Goal: Task Accomplishment & Management: Manage account settings

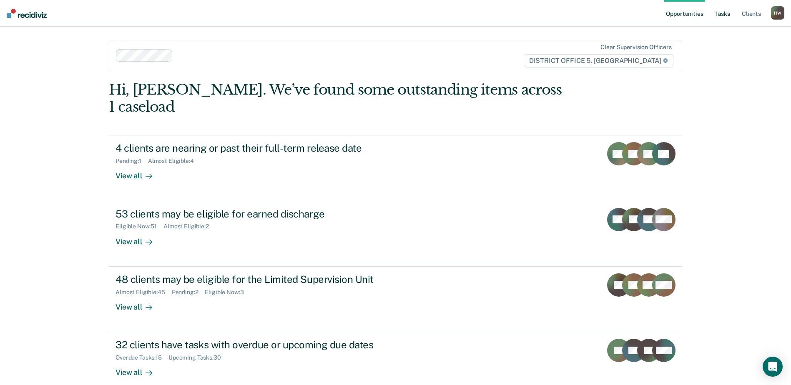
click at [726, 12] on link "Tasks" at bounding box center [722, 13] width 18 height 27
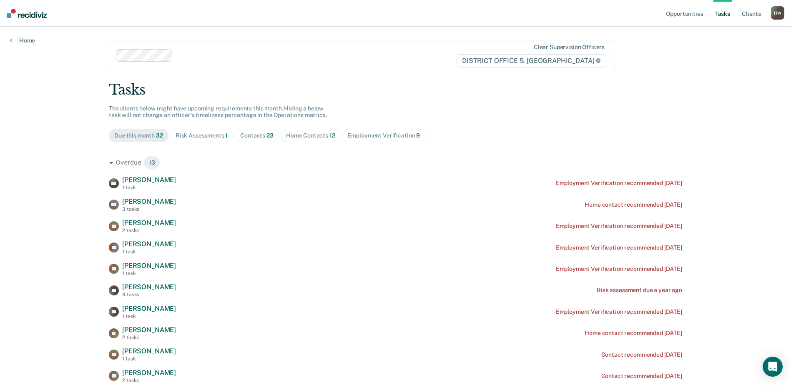
click at [256, 134] on div "Contacts 23" at bounding box center [256, 135] width 33 height 7
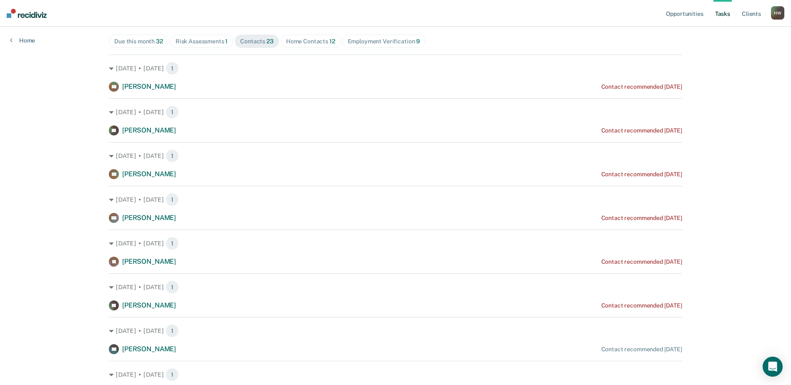
scroll to position [97, 0]
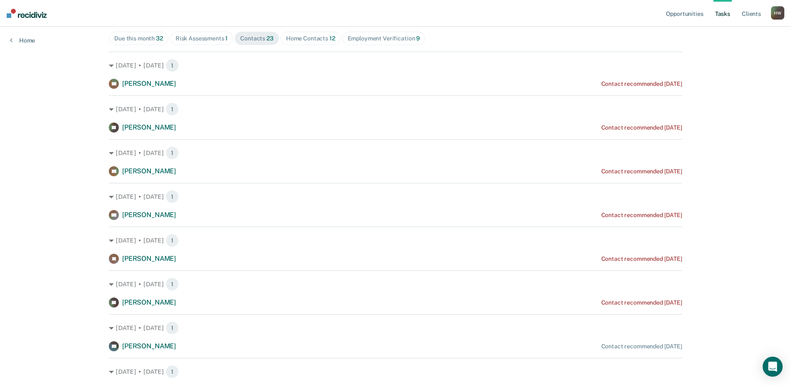
click at [395, 40] on div "Employment Verification 9" at bounding box center [384, 38] width 73 height 7
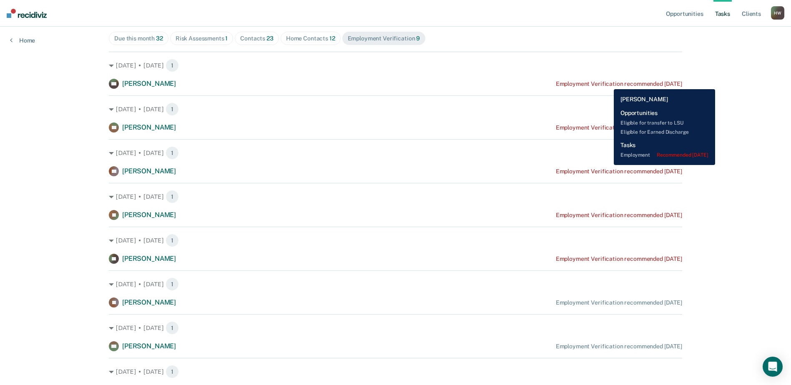
click at [608, 83] on div "Employment Verification recommended [DATE]" at bounding box center [619, 83] width 126 height 7
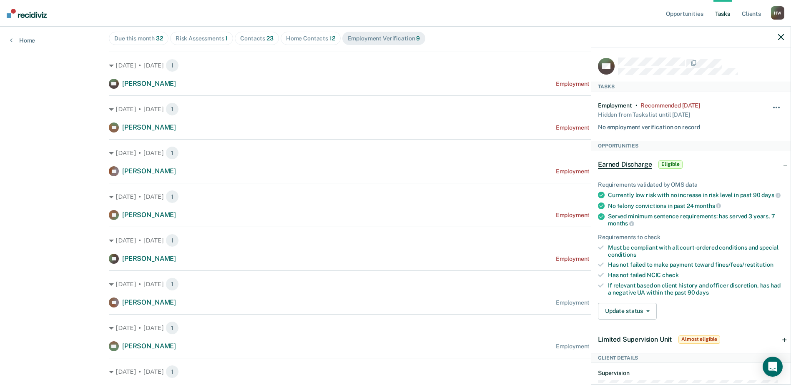
click at [770, 106] on button "button" at bounding box center [777, 111] width 14 height 13
click at [749, 173] on button "90 days" at bounding box center [754, 173] width 60 height 13
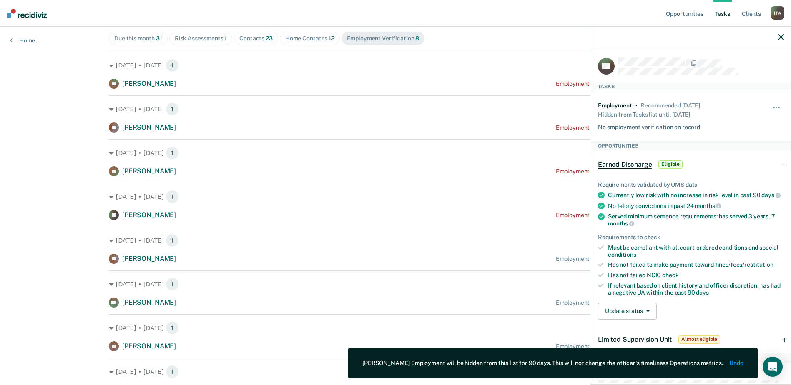
click at [781, 38] on icon "button" at bounding box center [781, 37] width 6 height 6
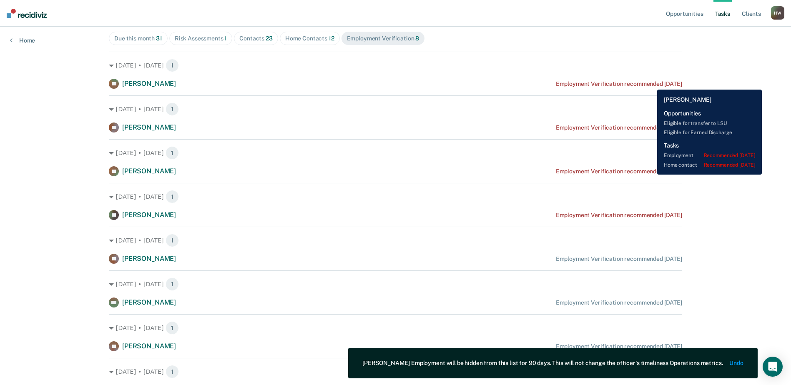
click at [651, 83] on div "Employment Verification recommended [DATE]" at bounding box center [619, 83] width 126 height 7
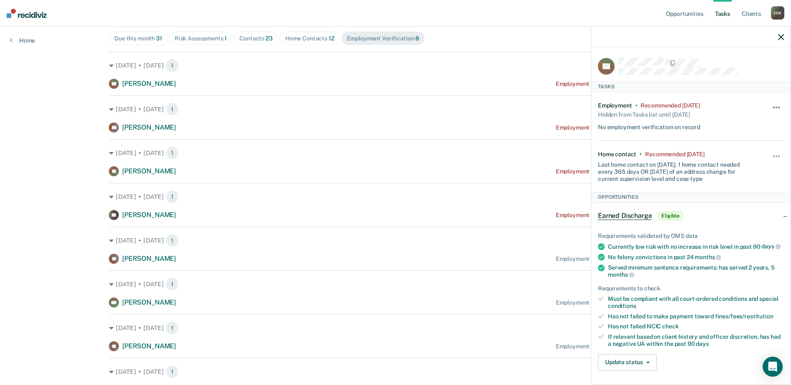
click at [776, 107] on span "button" at bounding box center [777, 108] width 2 height 2
click at [747, 174] on button "90 days" at bounding box center [754, 173] width 60 height 13
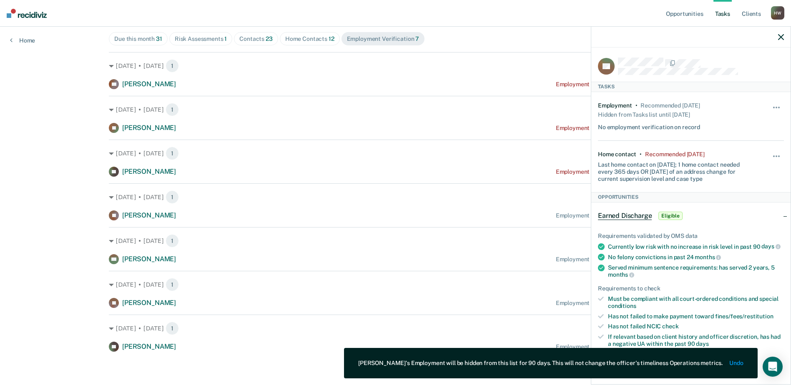
click at [781, 34] on icon "button" at bounding box center [781, 37] width 6 height 6
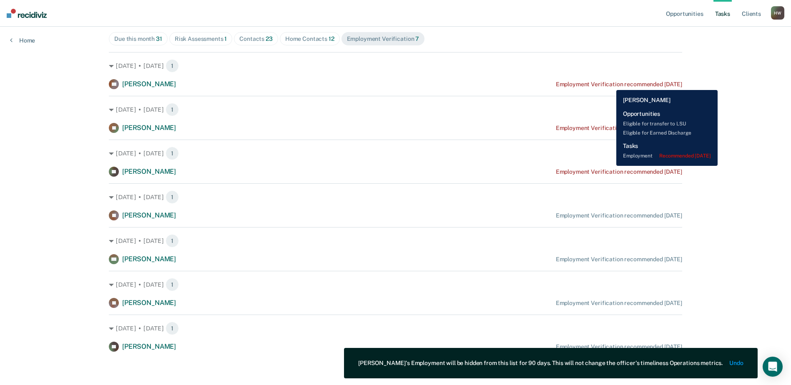
click at [610, 84] on div "Employment Verification recommended [DATE]" at bounding box center [619, 84] width 126 height 7
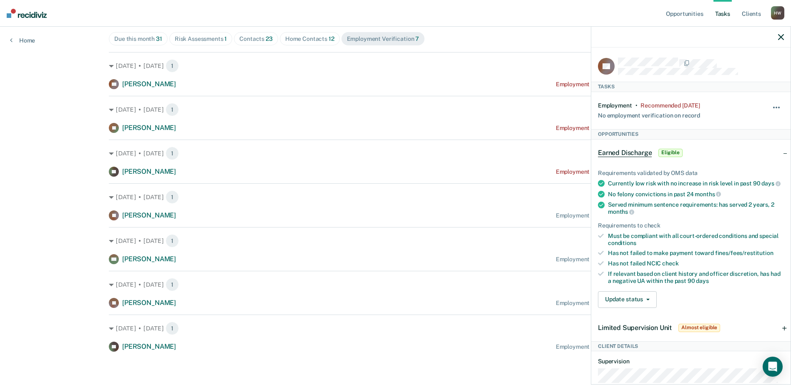
click at [770, 106] on button "button" at bounding box center [777, 111] width 14 height 13
click at [744, 171] on button "90 days" at bounding box center [754, 173] width 60 height 13
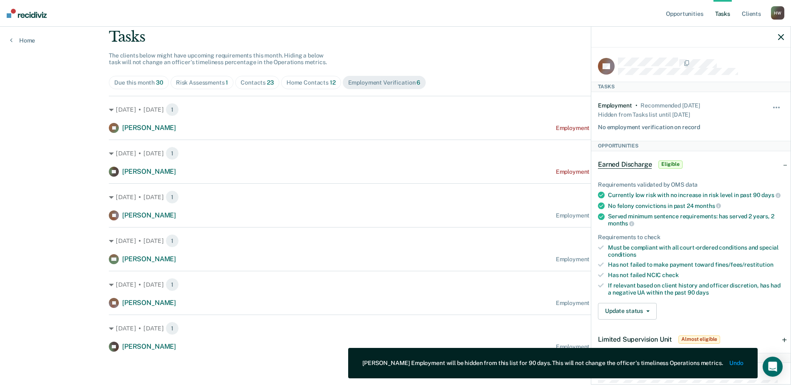
scroll to position [53, 0]
click at [672, 163] on span "Eligible" at bounding box center [670, 165] width 24 height 8
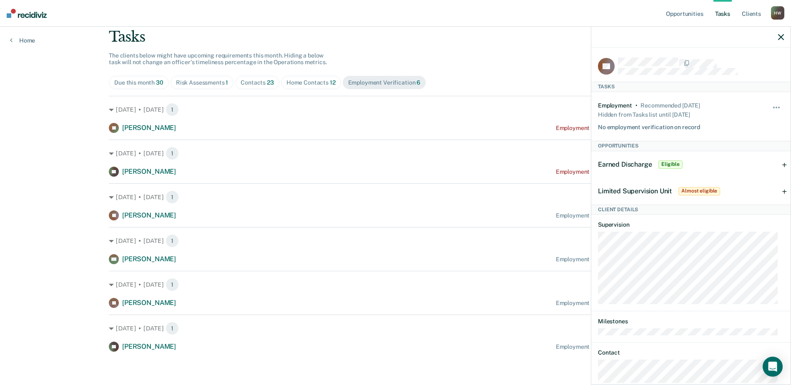
click at [779, 163] on div "Earned Discharge Eligible" at bounding box center [690, 164] width 199 height 27
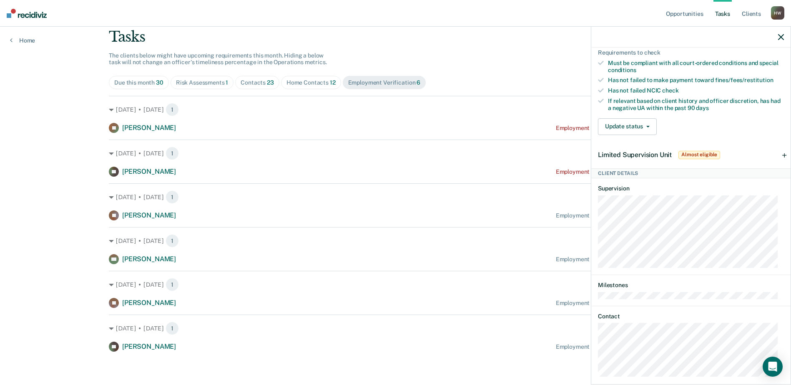
scroll to position [201, 0]
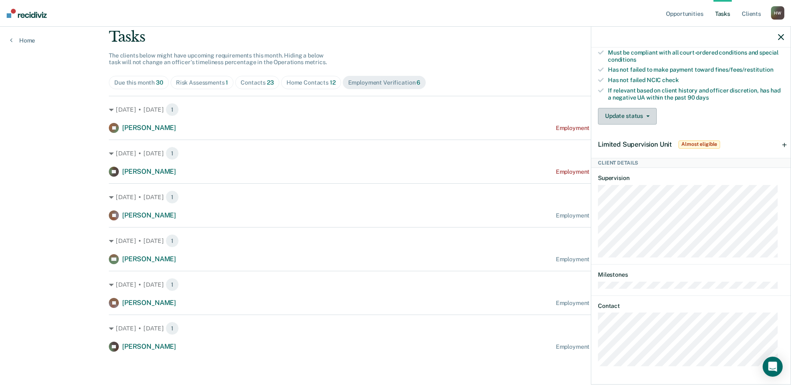
click at [646, 116] on icon "button" at bounding box center [647, 117] width 3 height 2
click at [639, 151] on button "Mark Ineligible" at bounding box center [638, 149] width 80 height 13
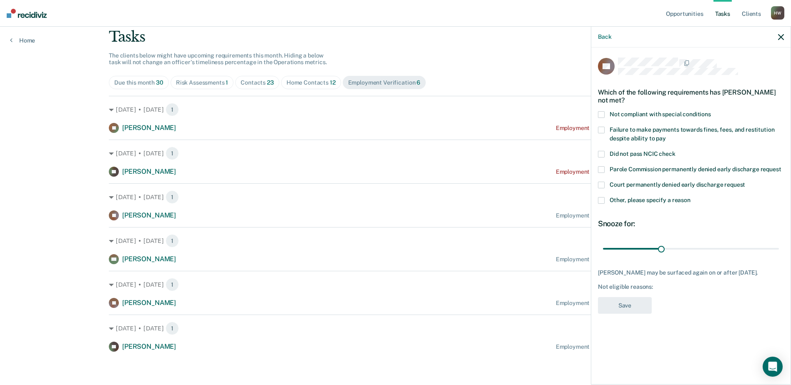
click at [602, 112] on span at bounding box center [601, 114] width 7 height 7
click at [627, 311] on button "Save" at bounding box center [625, 305] width 54 height 17
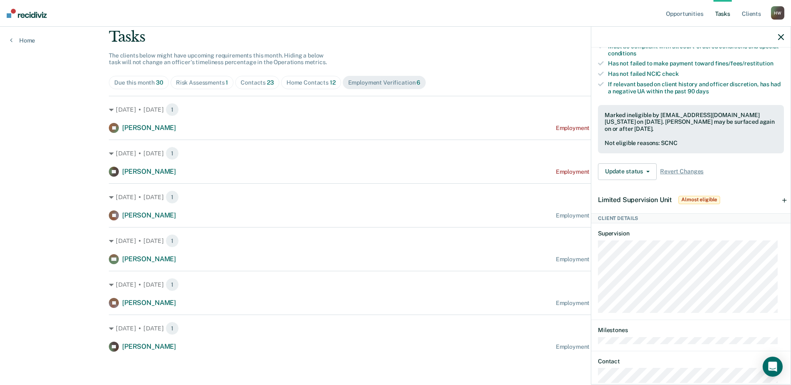
click at [780, 205] on div "Limited Supervision Unit Almost eligible" at bounding box center [690, 200] width 199 height 27
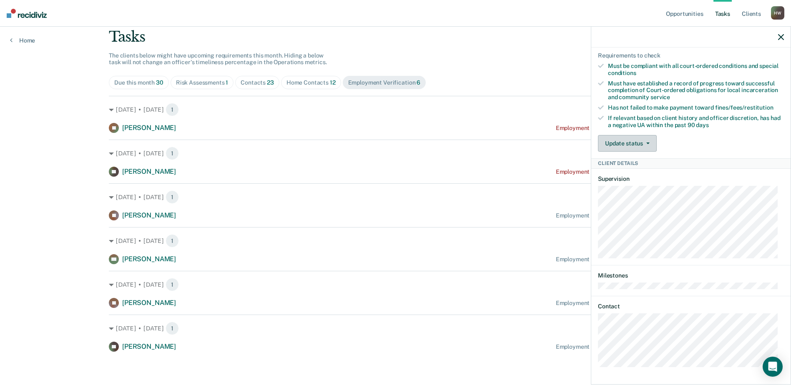
click at [648, 144] on icon "button" at bounding box center [647, 144] width 3 height 2
click at [636, 183] on button "Mark Ineligible" at bounding box center [638, 176] width 80 height 13
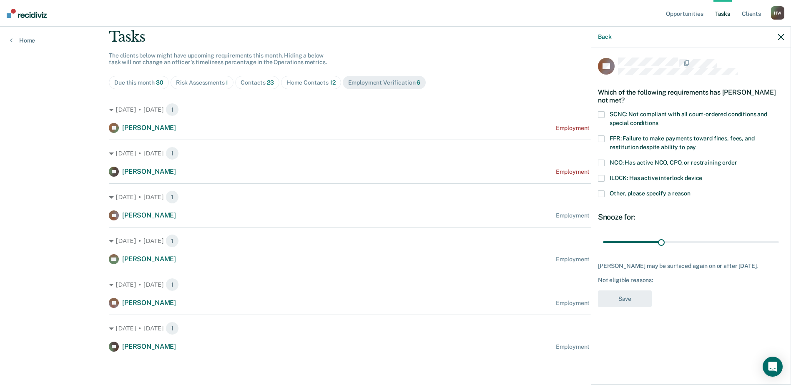
click at [600, 114] on span at bounding box center [601, 114] width 7 height 7
click at [603, 139] on span at bounding box center [601, 139] width 7 height 7
click at [628, 305] on button "Save" at bounding box center [625, 299] width 54 height 17
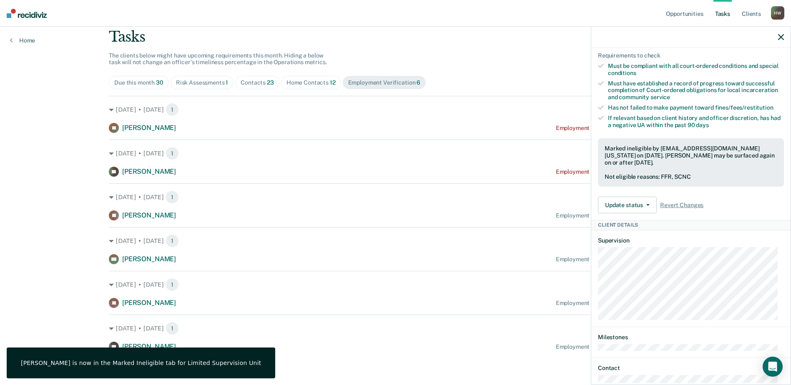
click at [781, 36] on icon "button" at bounding box center [781, 37] width 6 height 6
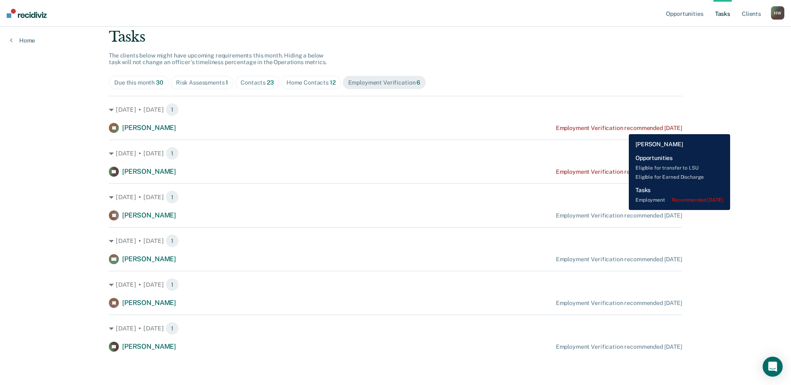
click at [622, 128] on div "Employment Verification recommended [DATE]" at bounding box center [619, 128] width 126 height 7
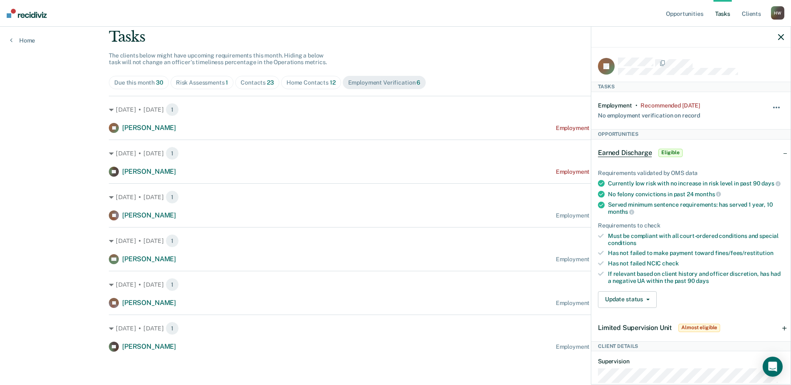
click at [774, 107] on button "button" at bounding box center [777, 111] width 14 height 13
click at [733, 176] on button "90 days" at bounding box center [754, 173] width 60 height 13
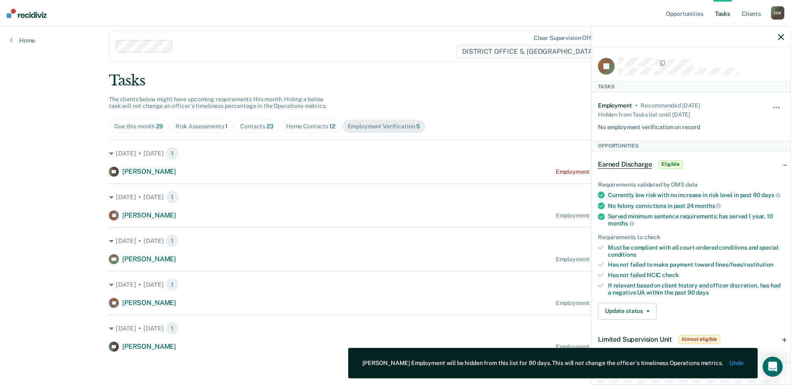
scroll to position [9, 0]
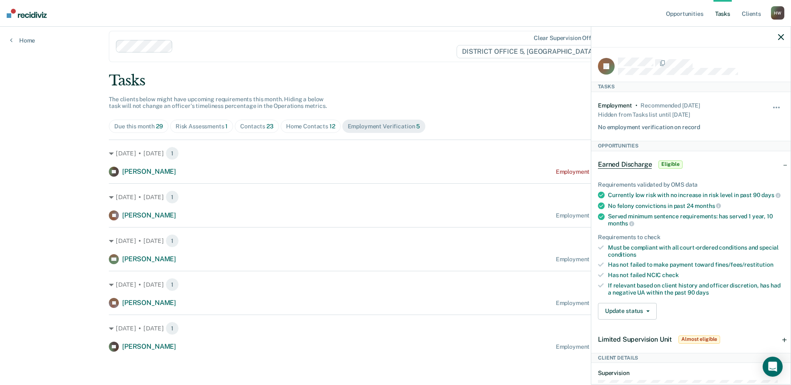
click at [670, 164] on span "Eligible" at bounding box center [670, 165] width 24 height 8
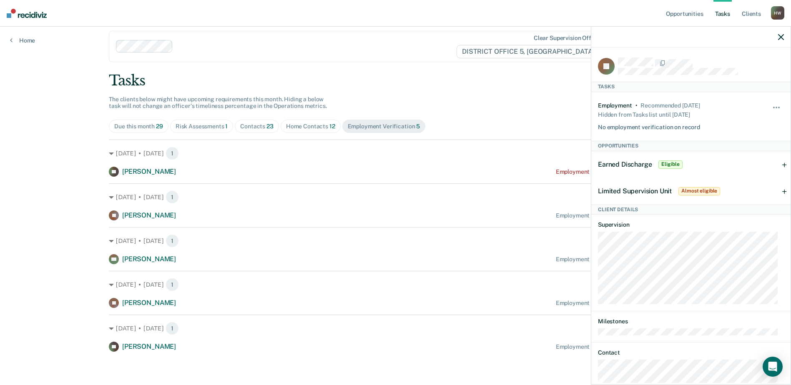
click at [778, 163] on div "Earned Discharge Eligible" at bounding box center [690, 164] width 199 height 27
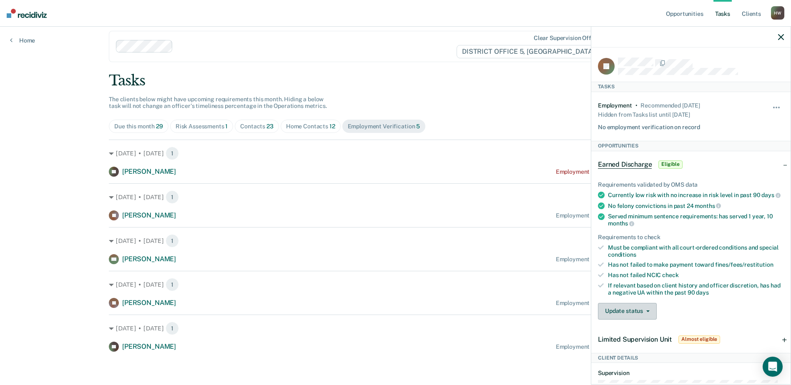
click at [647, 315] on button "Update status" at bounding box center [627, 311] width 59 height 17
click at [634, 351] on button "Mark Ineligible" at bounding box center [638, 344] width 80 height 13
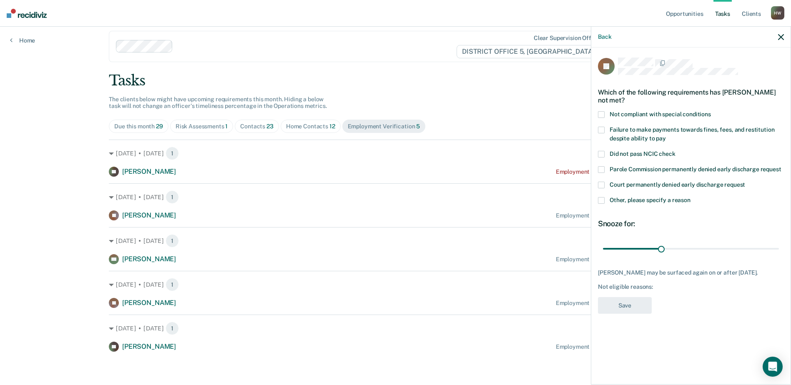
click at [602, 111] on span at bounding box center [601, 114] width 7 height 7
click at [600, 127] on span at bounding box center [601, 130] width 7 height 7
click at [631, 301] on button "Save" at bounding box center [625, 305] width 54 height 17
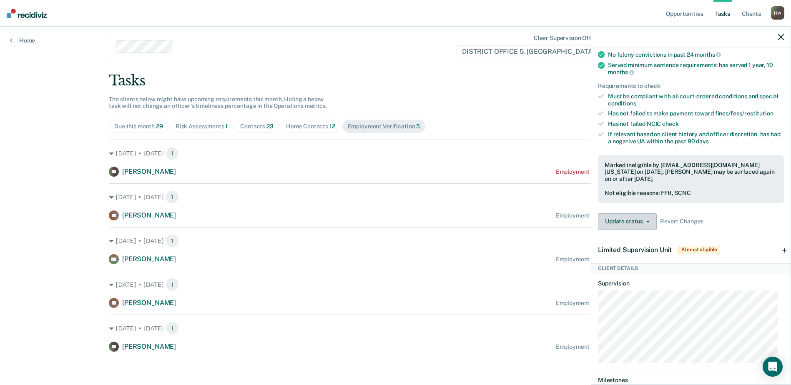
scroll to position [157, 0]
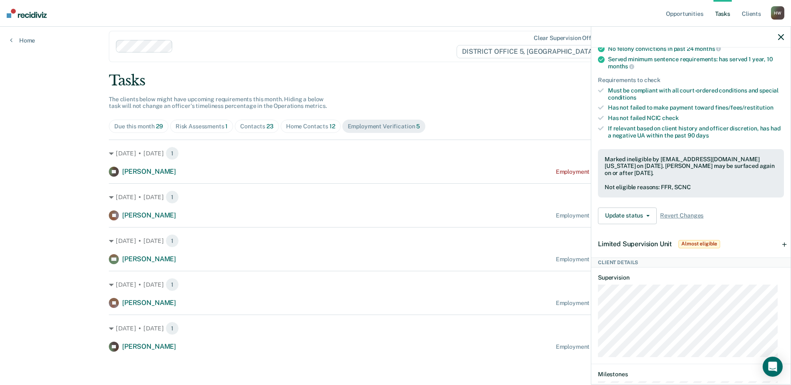
click at [776, 248] on div "Limited Supervision Unit Almost eligible" at bounding box center [690, 244] width 199 height 27
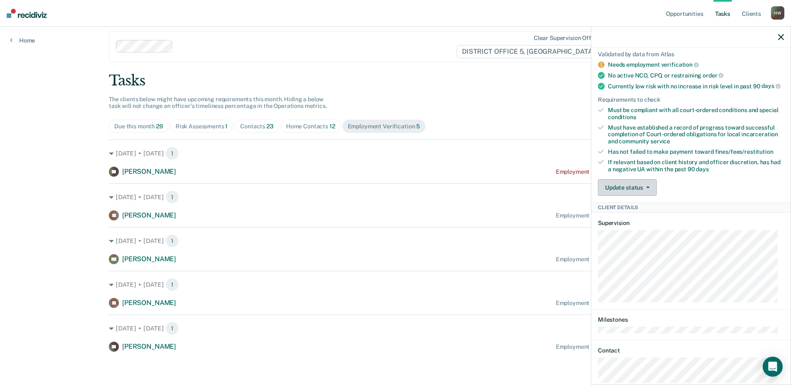
click at [648, 195] on button "Update status" at bounding box center [627, 187] width 59 height 17
click at [636, 226] on button "Mark Ineligible" at bounding box center [638, 220] width 80 height 13
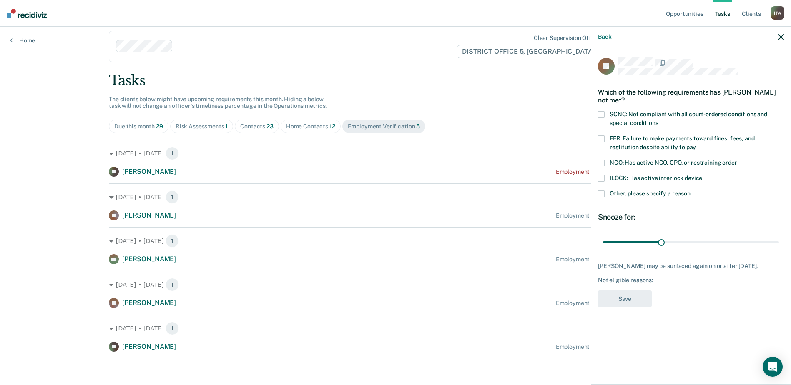
click at [601, 136] on span at bounding box center [601, 139] width 7 height 7
click at [602, 111] on span at bounding box center [601, 114] width 7 height 7
click at [632, 291] on button "Save" at bounding box center [625, 299] width 54 height 17
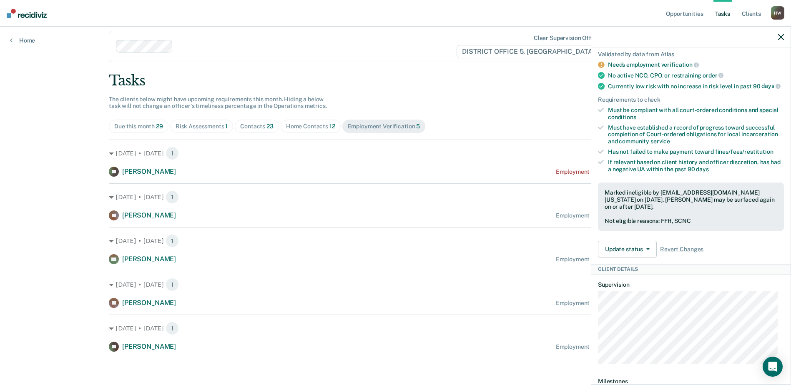
click at [781, 37] on icon "button" at bounding box center [781, 37] width 6 height 6
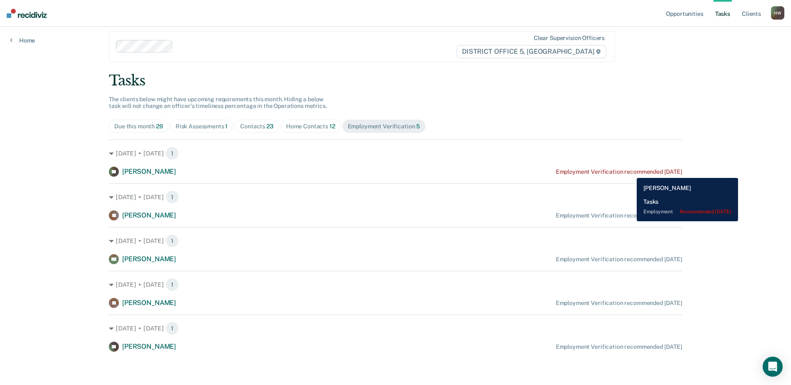
click at [631, 172] on div "Employment Verification recommended [DATE]" at bounding box center [619, 171] width 126 height 7
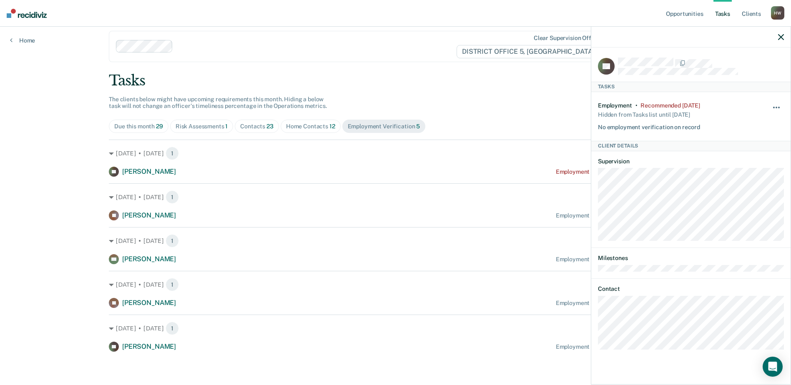
click at [775, 106] on button "button" at bounding box center [777, 111] width 14 height 13
click at [746, 175] on button "90 days" at bounding box center [754, 173] width 60 height 13
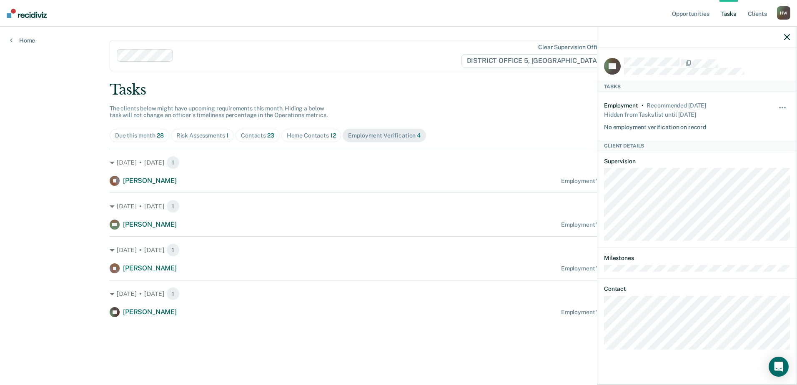
click at [788, 36] on icon "button" at bounding box center [787, 37] width 6 height 6
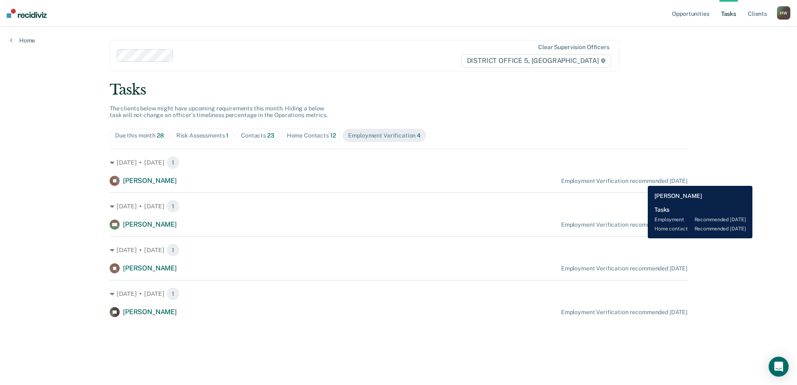
click at [642, 180] on div "Employment Verification recommended [DATE]" at bounding box center [624, 181] width 126 height 7
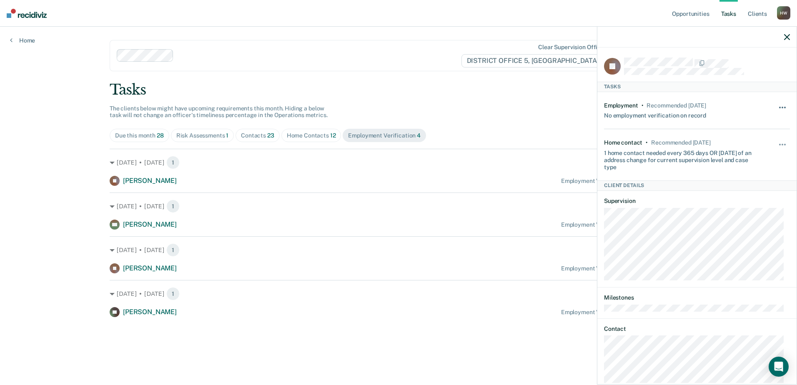
click at [782, 107] on span "button" at bounding box center [783, 108] width 2 height 2
click at [742, 174] on button "90 days" at bounding box center [760, 173] width 60 height 13
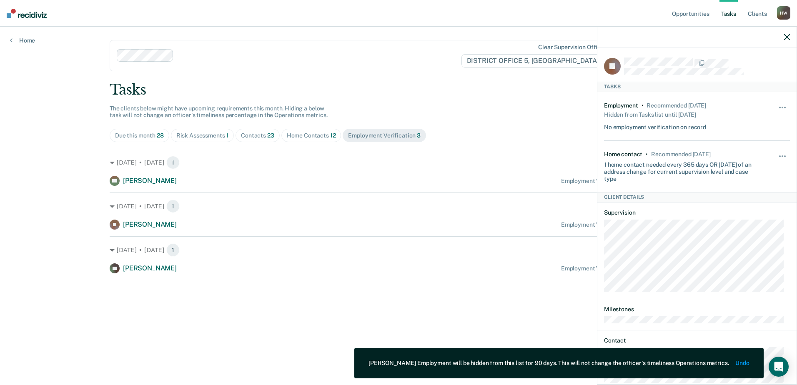
click at [787, 37] on icon "button" at bounding box center [787, 37] width 6 height 6
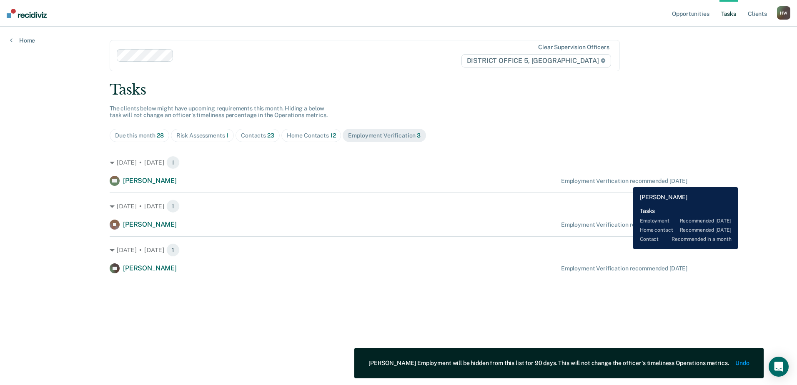
click at [627, 181] on div "Employment Verification recommended [DATE]" at bounding box center [624, 181] width 126 height 7
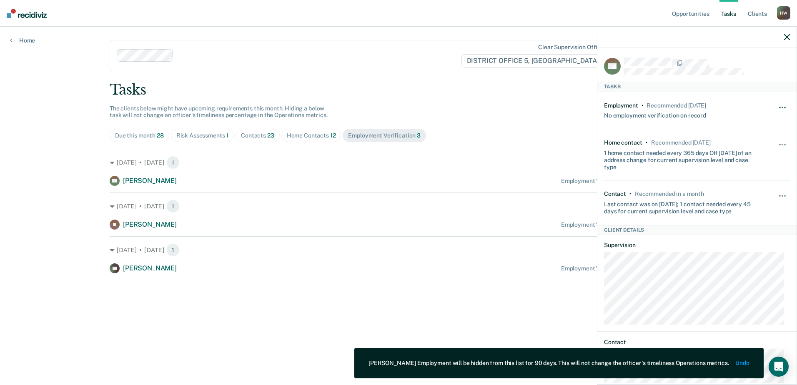
click at [782, 107] on span "button" at bounding box center [783, 108] width 2 height 2
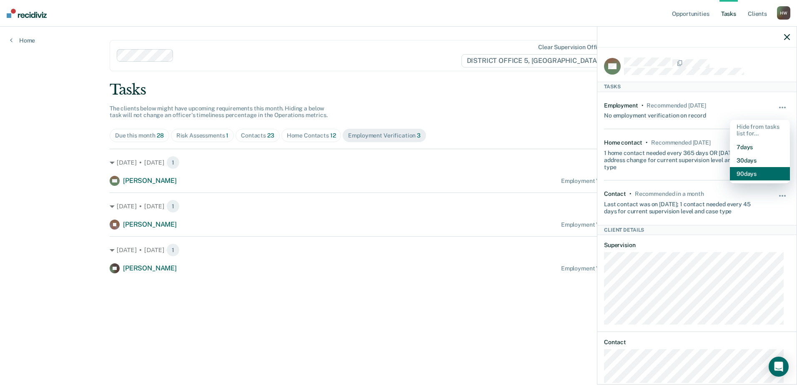
click at [752, 172] on button "90 days" at bounding box center [760, 173] width 60 height 13
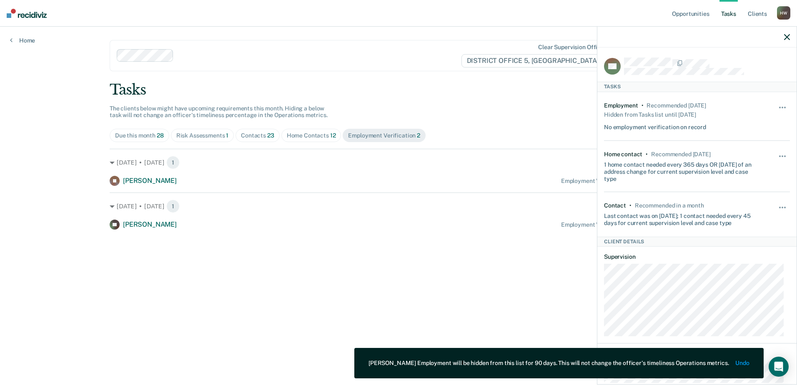
click at [786, 38] on icon "button" at bounding box center [787, 37] width 6 height 6
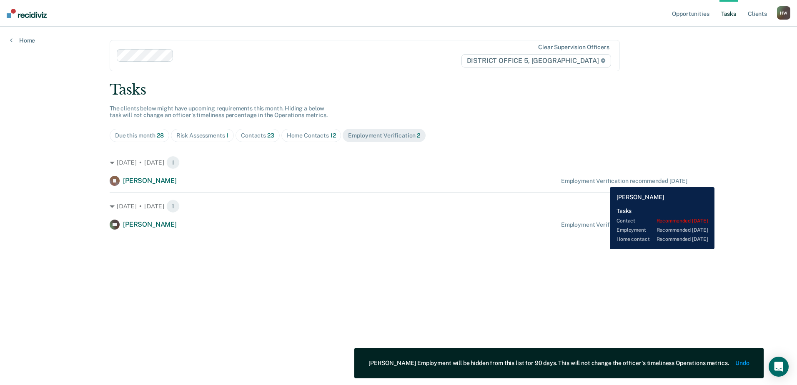
click at [604, 181] on div "Employment Verification recommended [DATE]" at bounding box center [624, 181] width 126 height 7
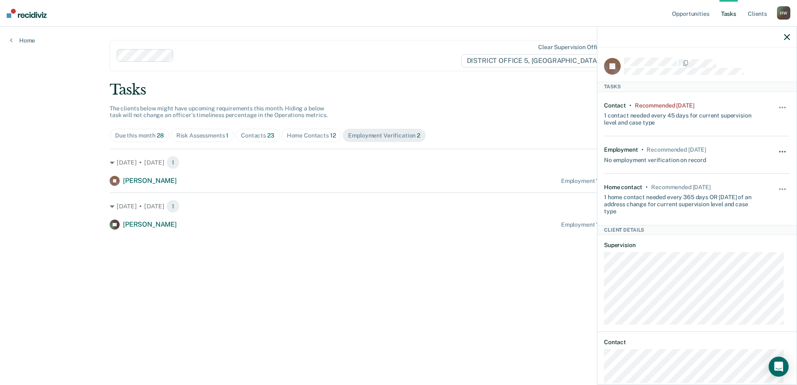
click at [782, 151] on span "button" at bounding box center [783, 152] width 2 height 2
click at [751, 219] on button "90 days" at bounding box center [760, 218] width 60 height 13
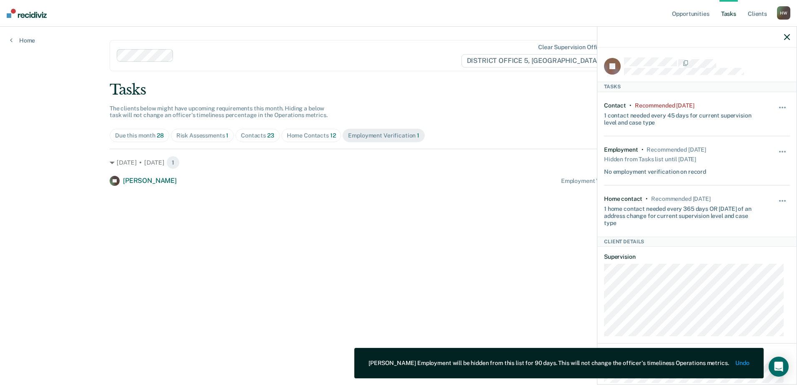
click at [787, 40] on icon "button" at bounding box center [787, 37] width 6 height 6
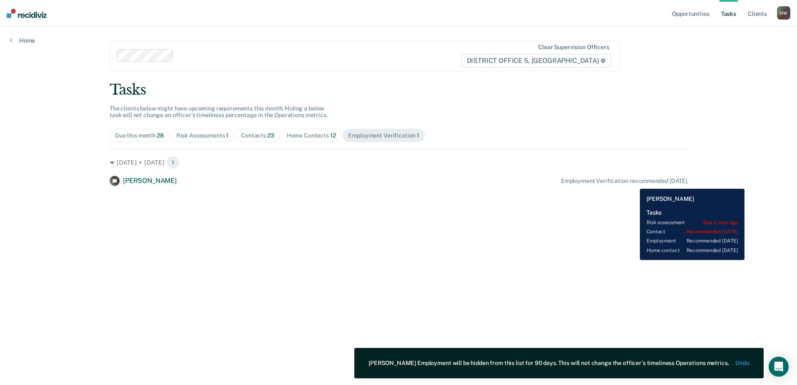
click at [633, 183] on div "Employment Verification recommended [DATE]" at bounding box center [624, 181] width 126 height 7
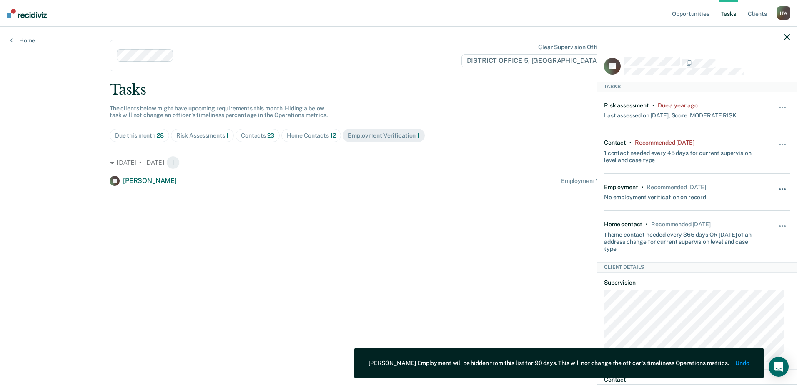
click at [782, 188] on span "button" at bounding box center [783, 189] width 2 height 2
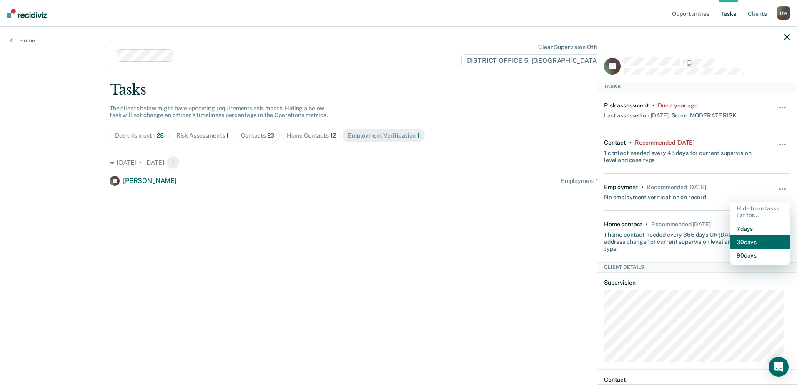
click at [747, 243] on button "30 days" at bounding box center [760, 242] width 60 height 13
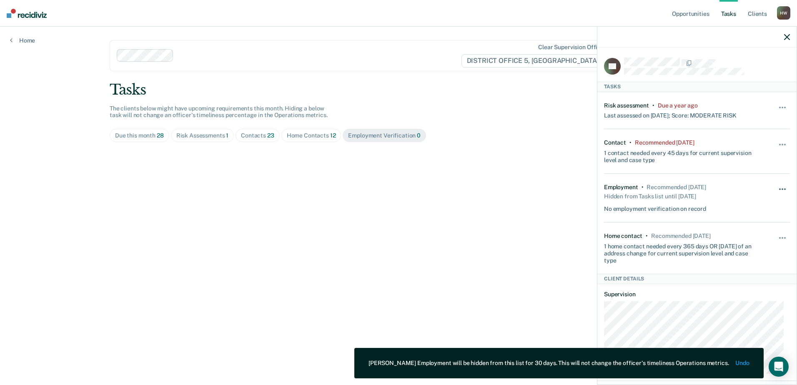
click at [776, 188] on button "button" at bounding box center [783, 193] width 14 height 13
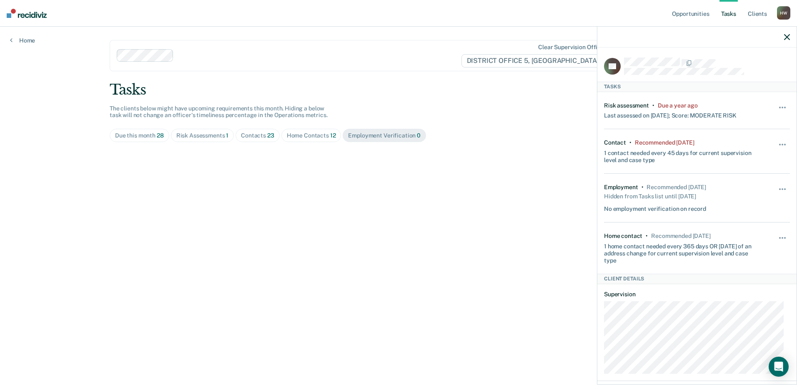
click at [788, 38] on icon "button" at bounding box center [787, 37] width 6 height 6
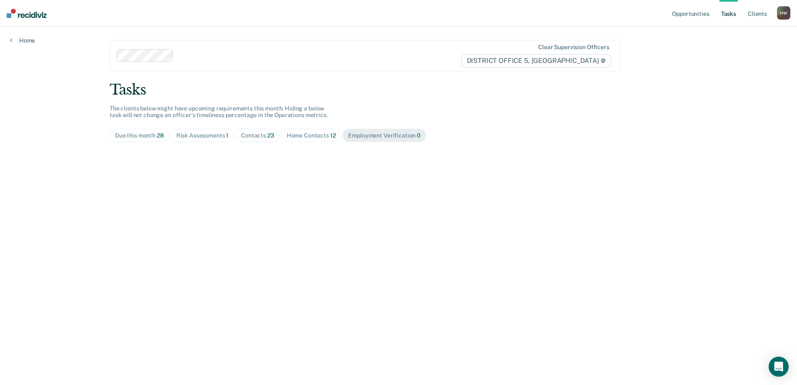
click at [214, 135] on div "Risk Assessments 1" at bounding box center [202, 135] width 53 height 7
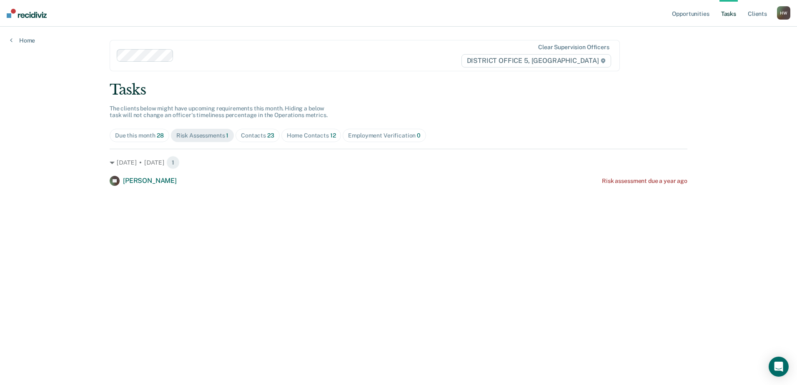
click at [155, 135] on div "Due this month 28" at bounding box center [139, 135] width 49 height 7
